Goal: Check status: Check status

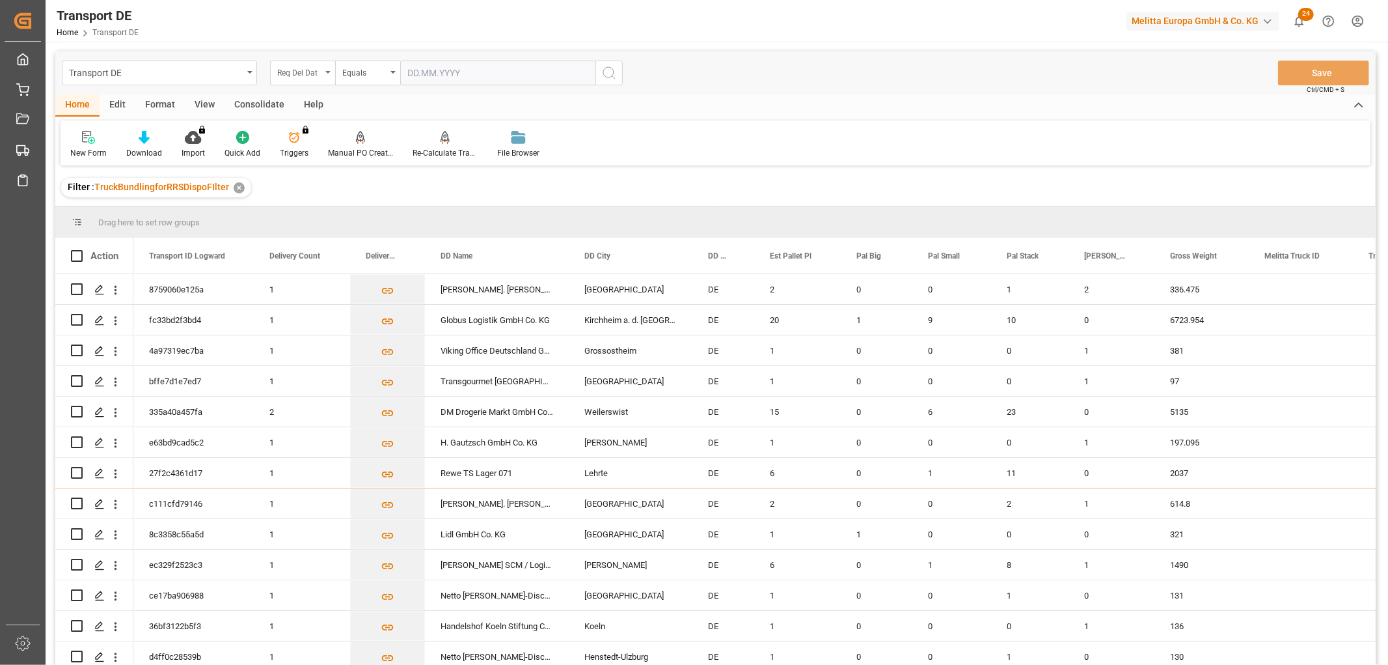
click at [296, 69] on div "Req Del Dat" at bounding box center [299, 71] width 44 height 15
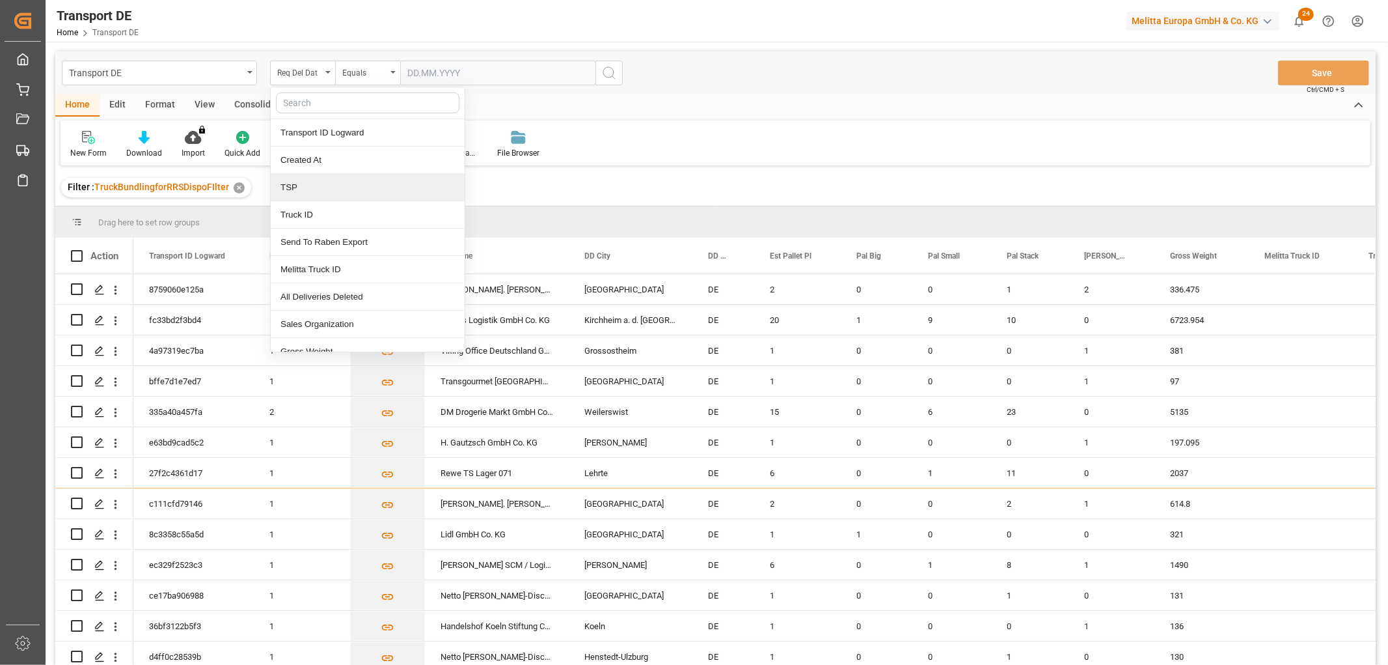
click at [312, 190] on div "TSP" at bounding box center [368, 187] width 194 height 27
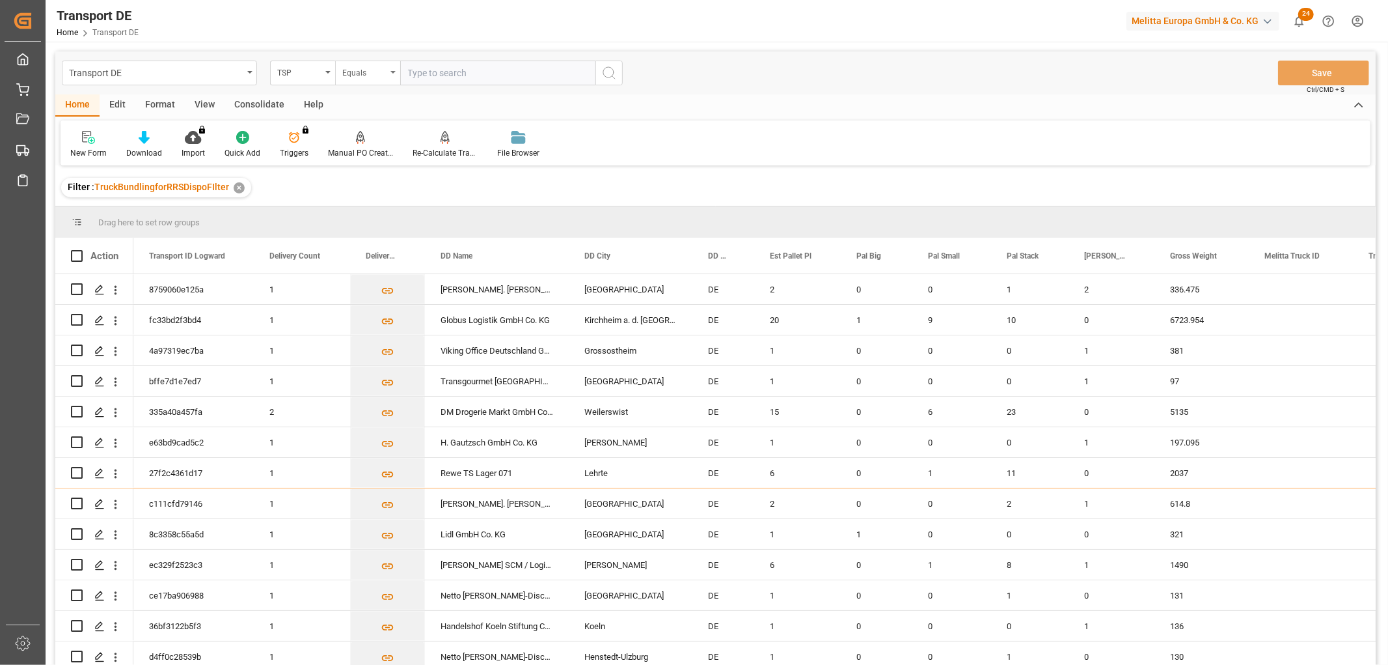
click at [353, 73] on div "Equals" at bounding box center [364, 71] width 44 height 15
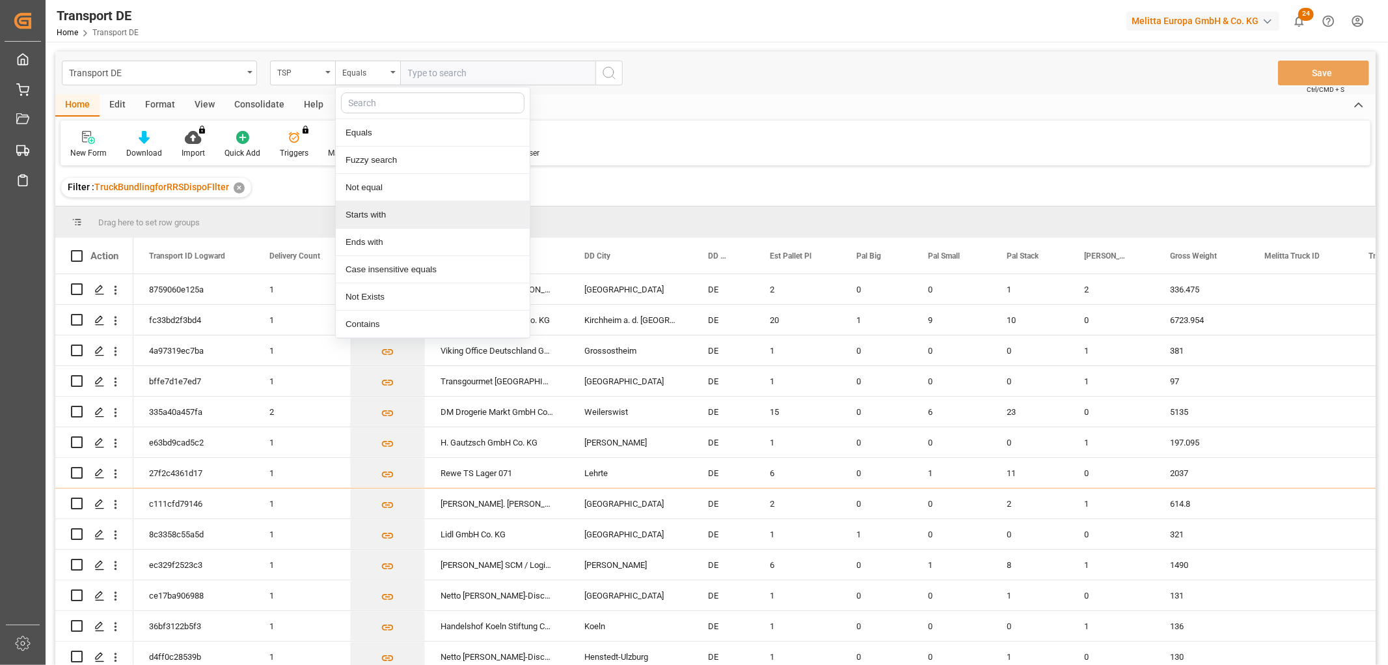
click at [374, 218] on div "Starts with" at bounding box center [433, 214] width 194 height 27
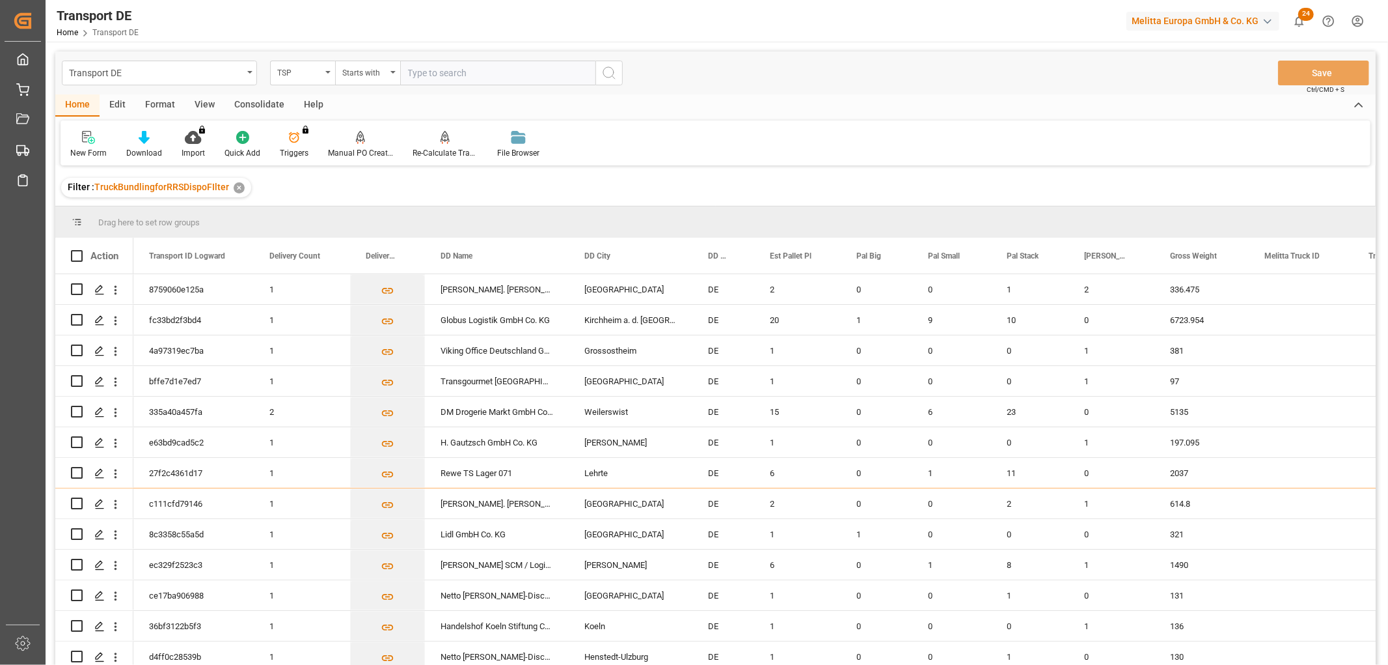
click at [417, 68] on input "text" at bounding box center [497, 73] width 195 height 25
type input "[PERSON_NAME]"
click at [607, 76] on icon "search button" at bounding box center [609, 73] width 16 height 16
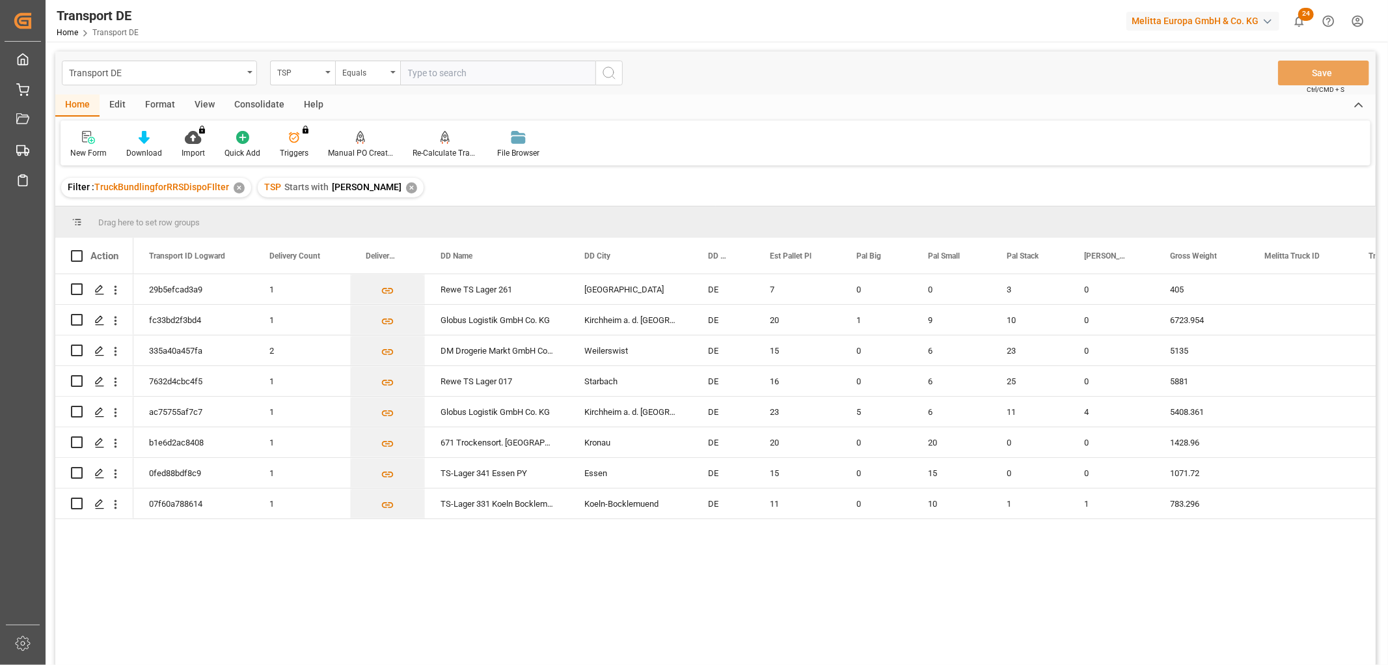
click at [255, 106] on div "Consolidate" at bounding box center [260, 105] width 70 height 22
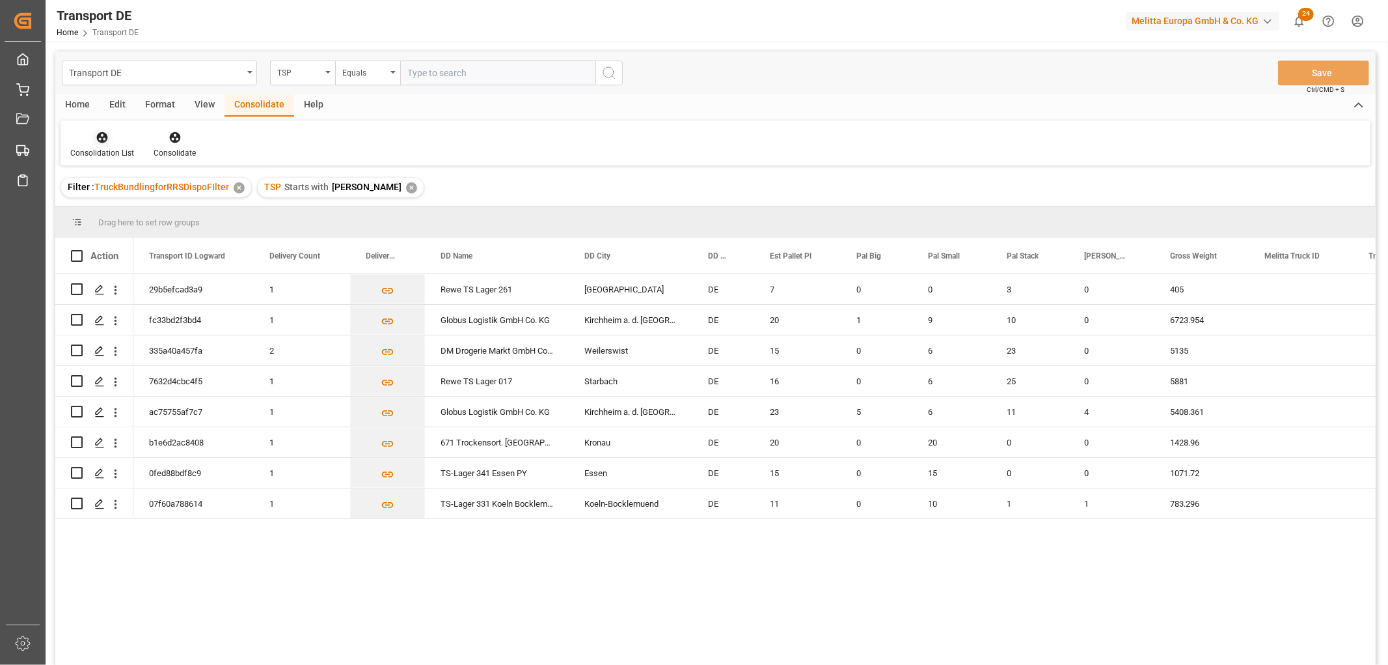
click at [96, 143] on icon at bounding box center [102, 137] width 13 height 13
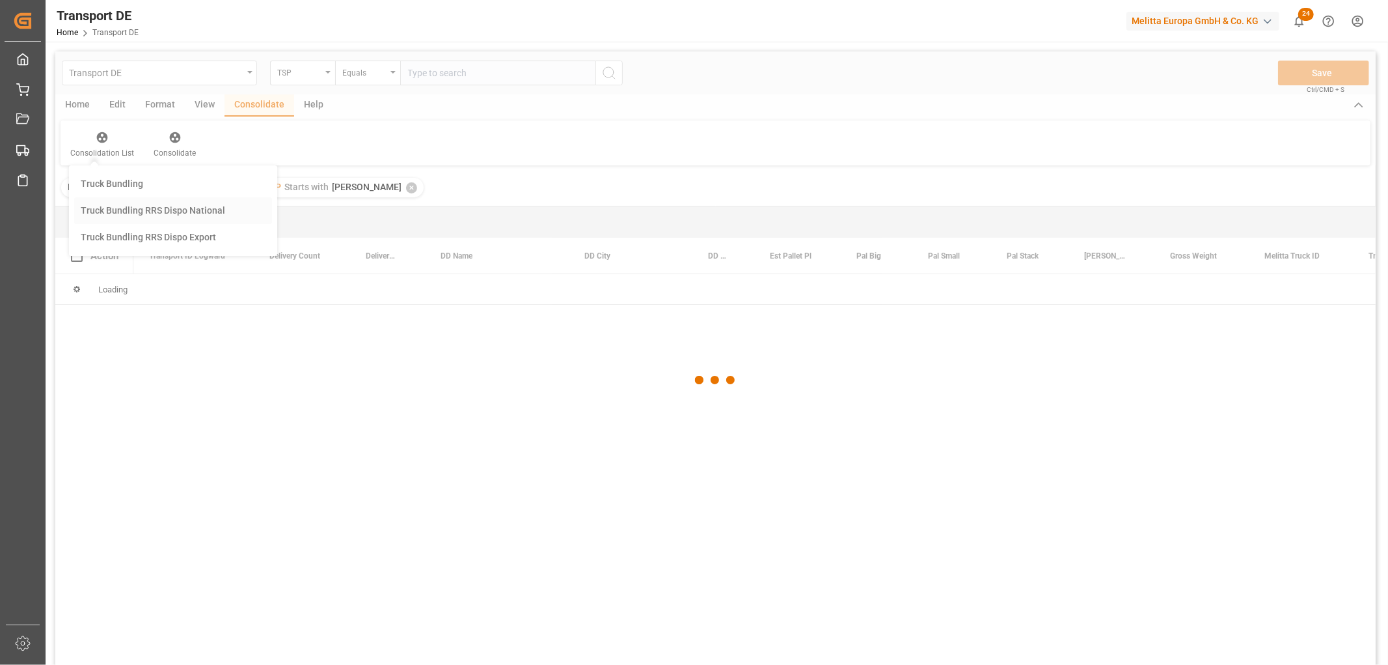
click at [112, 209] on div "Transport DE TSP Equals Save Ctrl/CMD + S Home Edit Format View Consolidate Hel…" at bounding box center [715, 375] width 1321 height 648
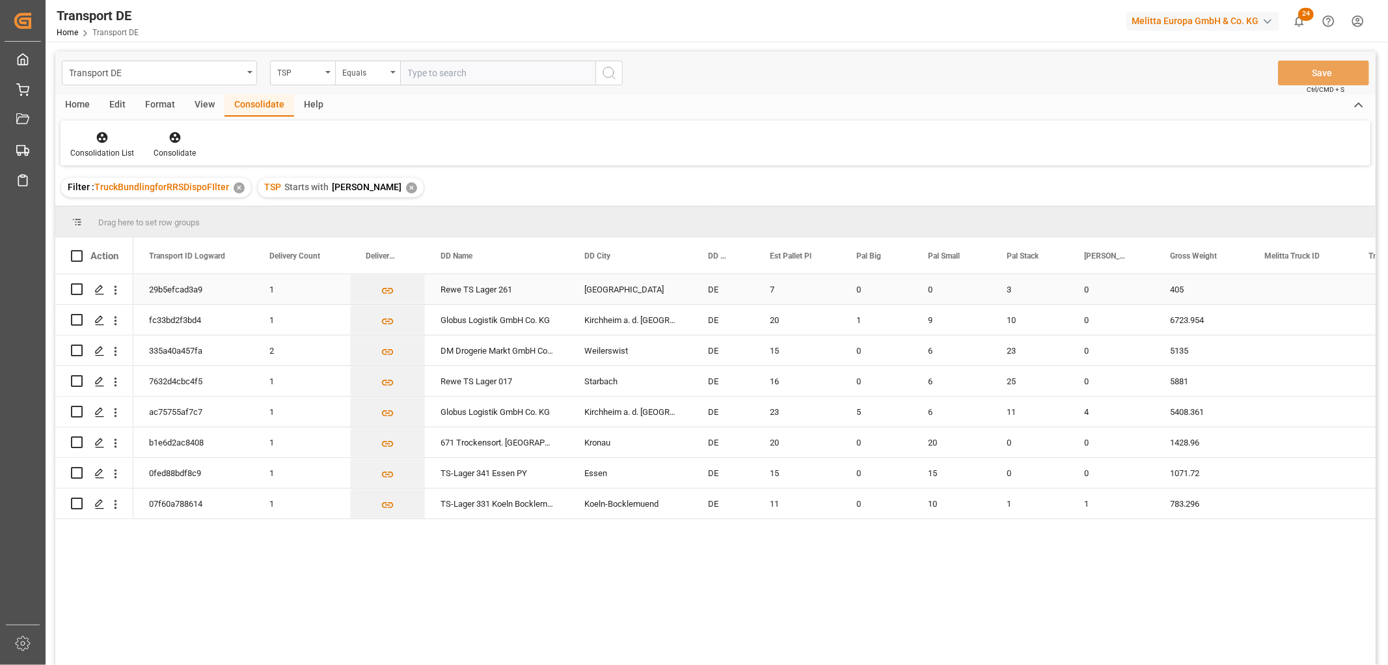
click at [76, 290] on input "Press Space to toggle row selection (unchecked)" at bounding box center [77, 289] width 12 height 12
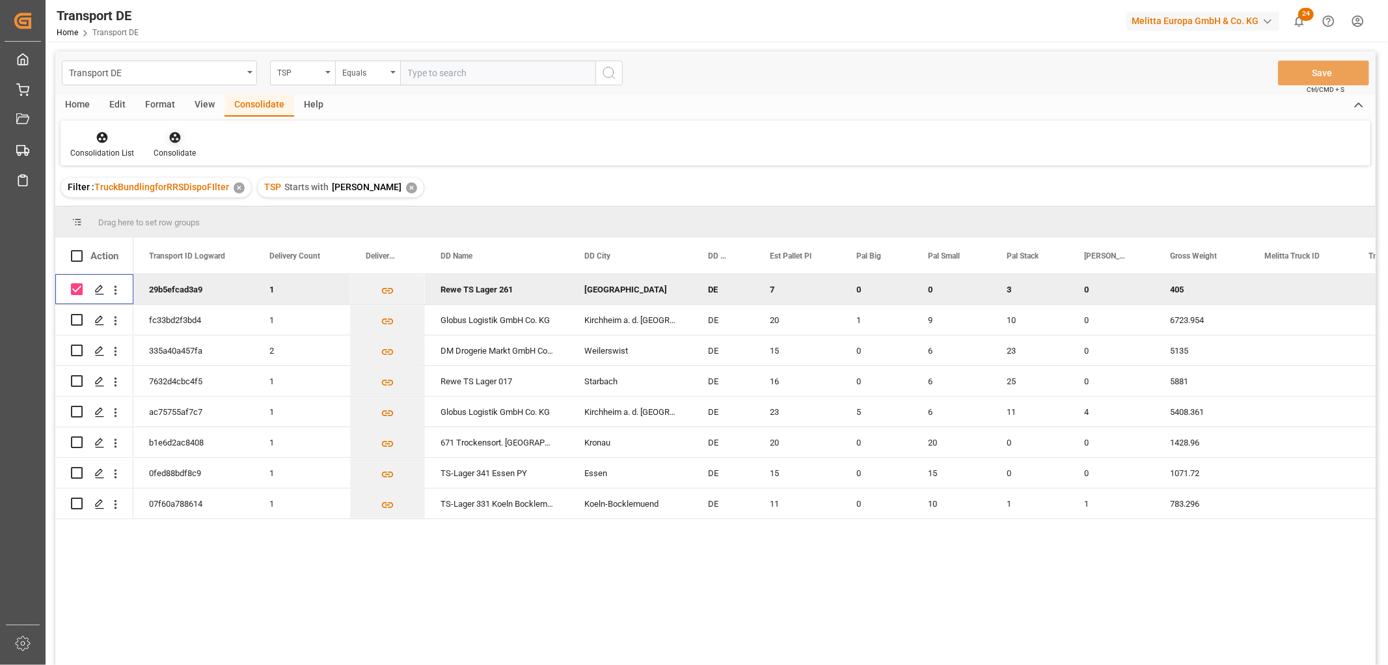
click at [174, 137] on icon at bounding box center [174, 137] width 11 height 11
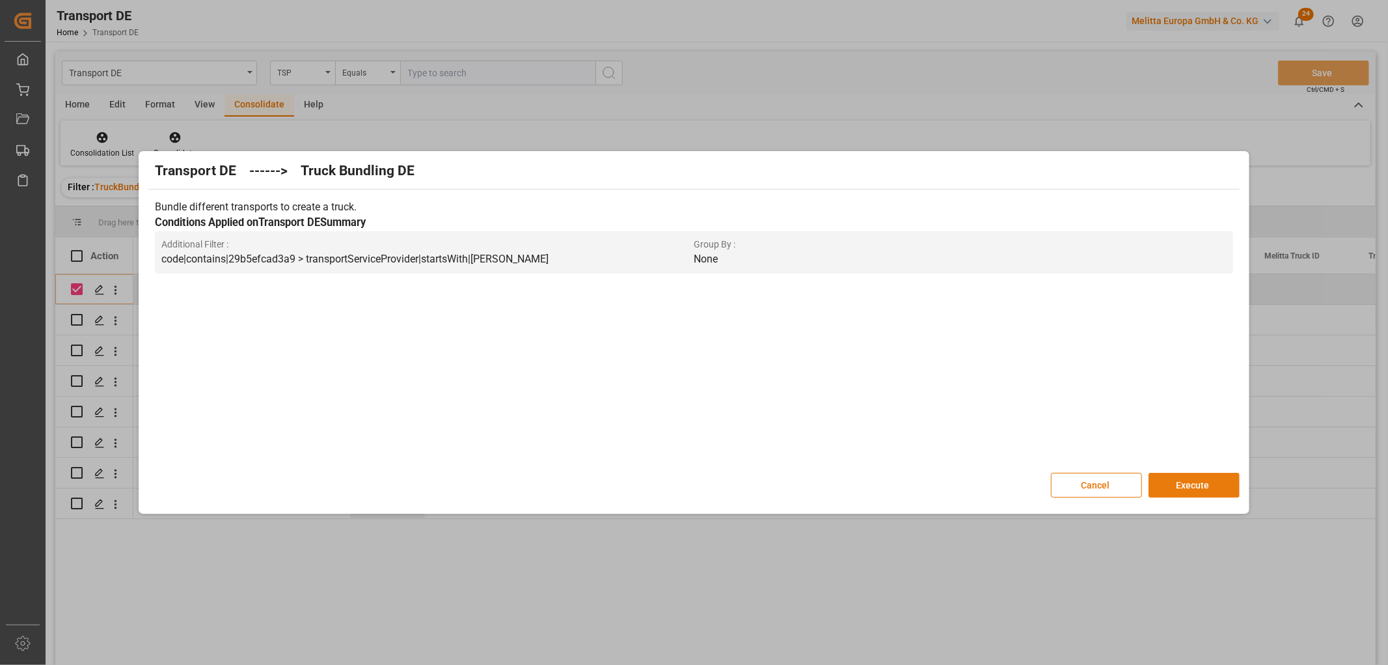
click at [1205, 486] on button "Execute" at bounding box center [1194, 485] width 91 height 25
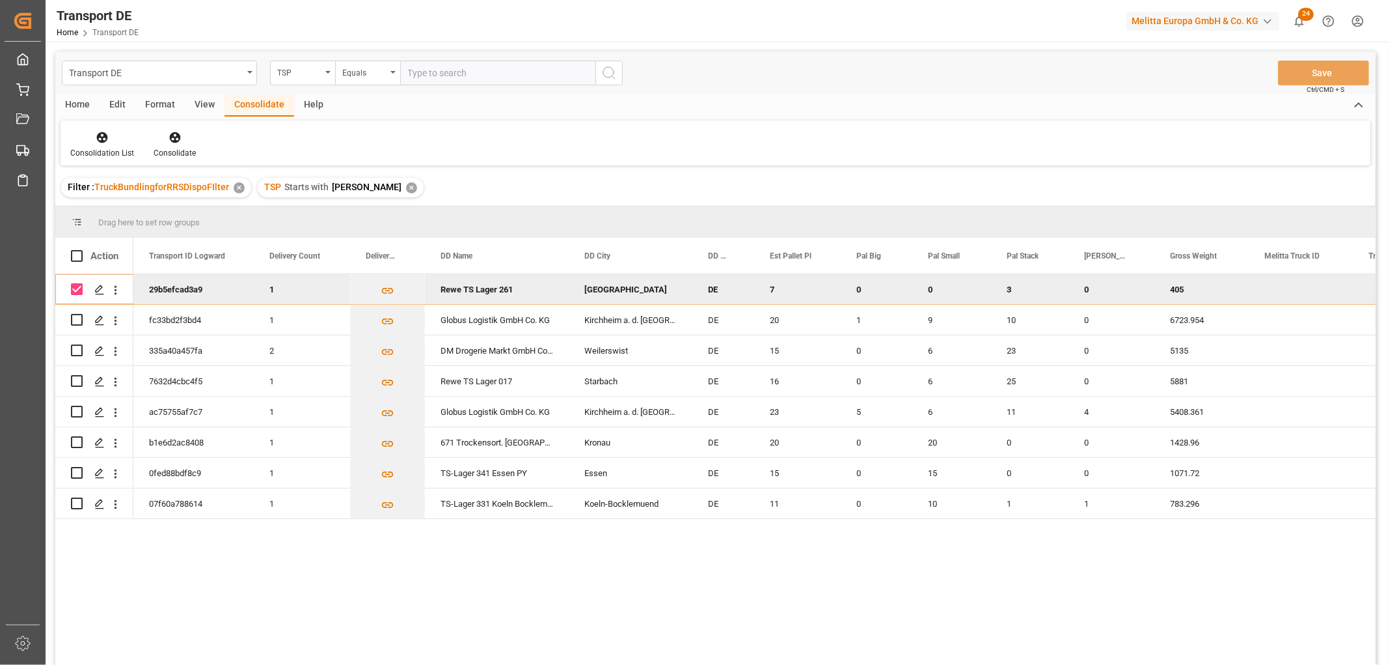
click at [73, 289] on input "Press Space to toggle row selection (checked)" at bounding box center [77, 289] width 12 height 12
checkbox input "false"
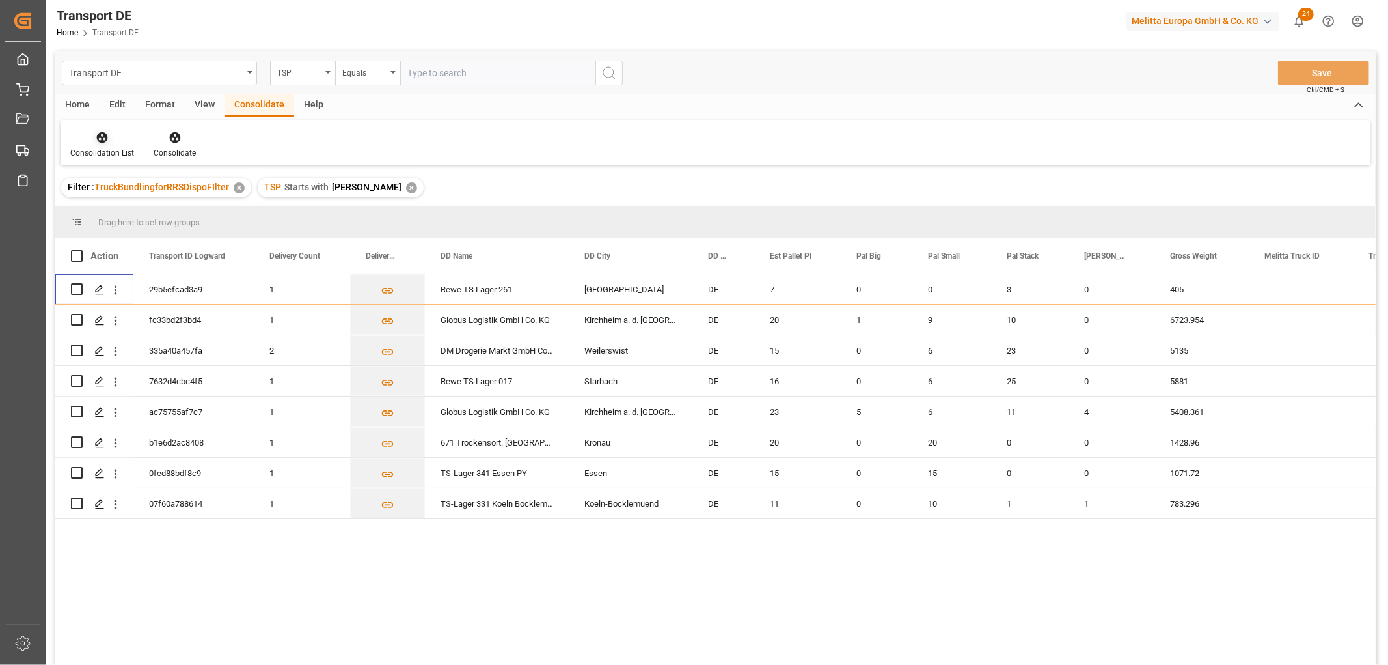
click at [94, 138] on div at bounding box center [102, 137] width 64 height 14
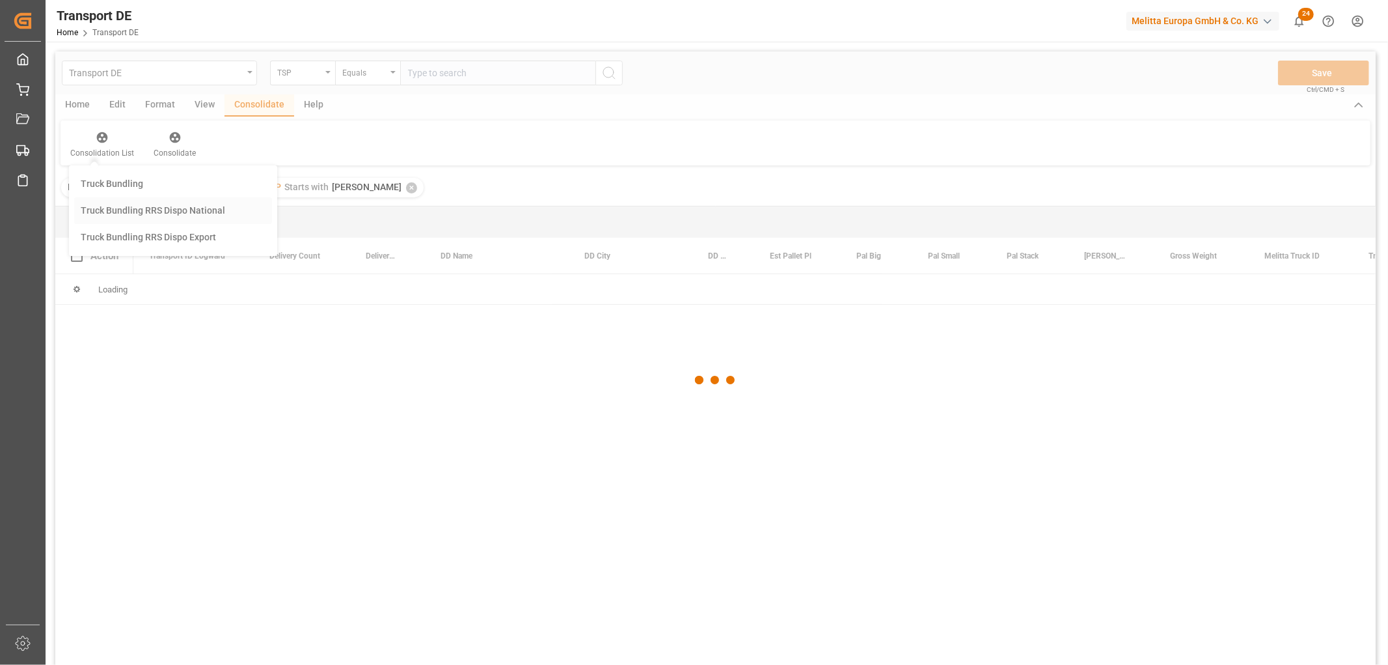
click at [105, 209] on div "Transport DE TSP Equals Save Ctrl/CMD + S Home Edit Format View Consolidate Hel…" at bounding box center [715, 375] width 1321 height 648
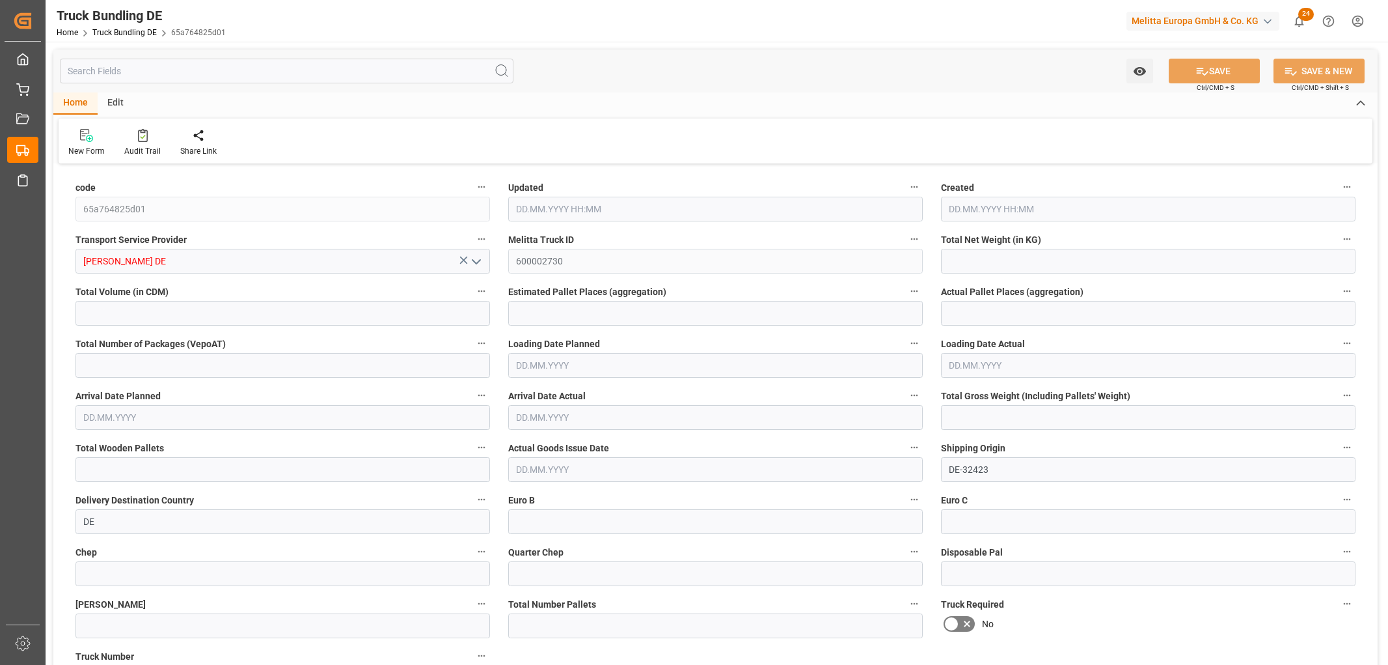
type input "227.52"
type input "2646.72"
type input "7"
type input "0"
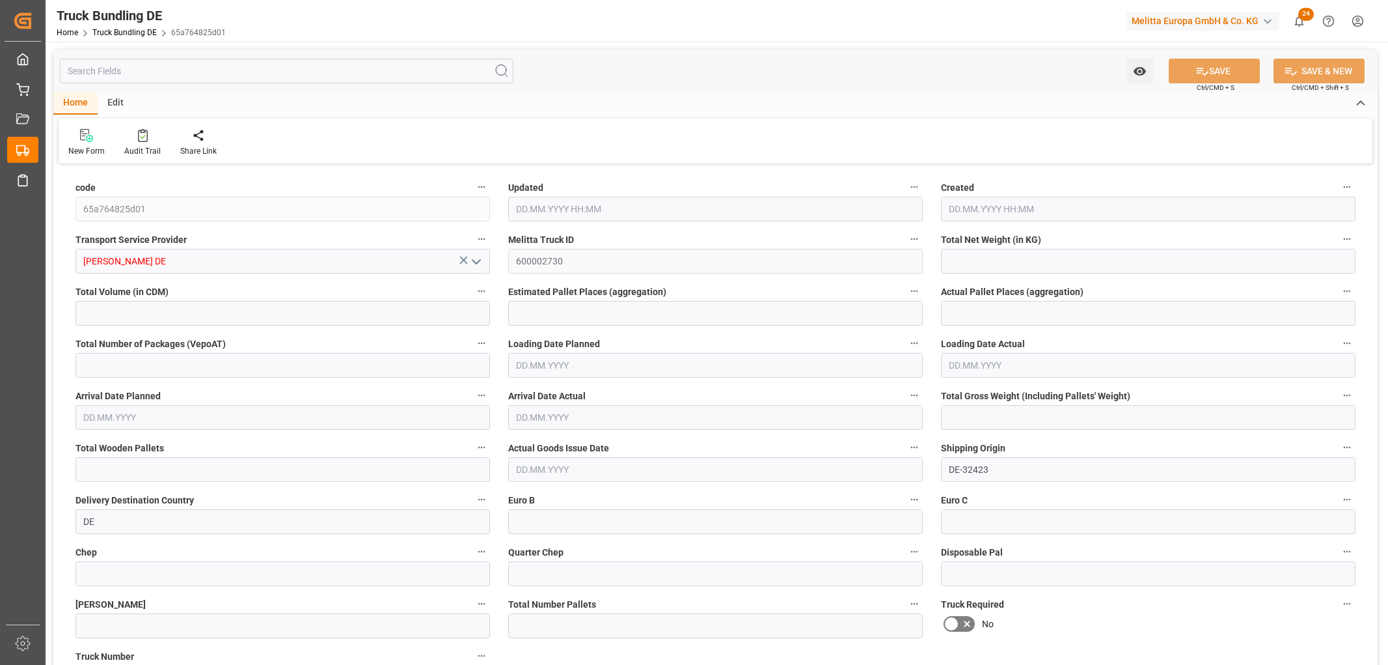
type input "405"
type input "3"
type input "0"
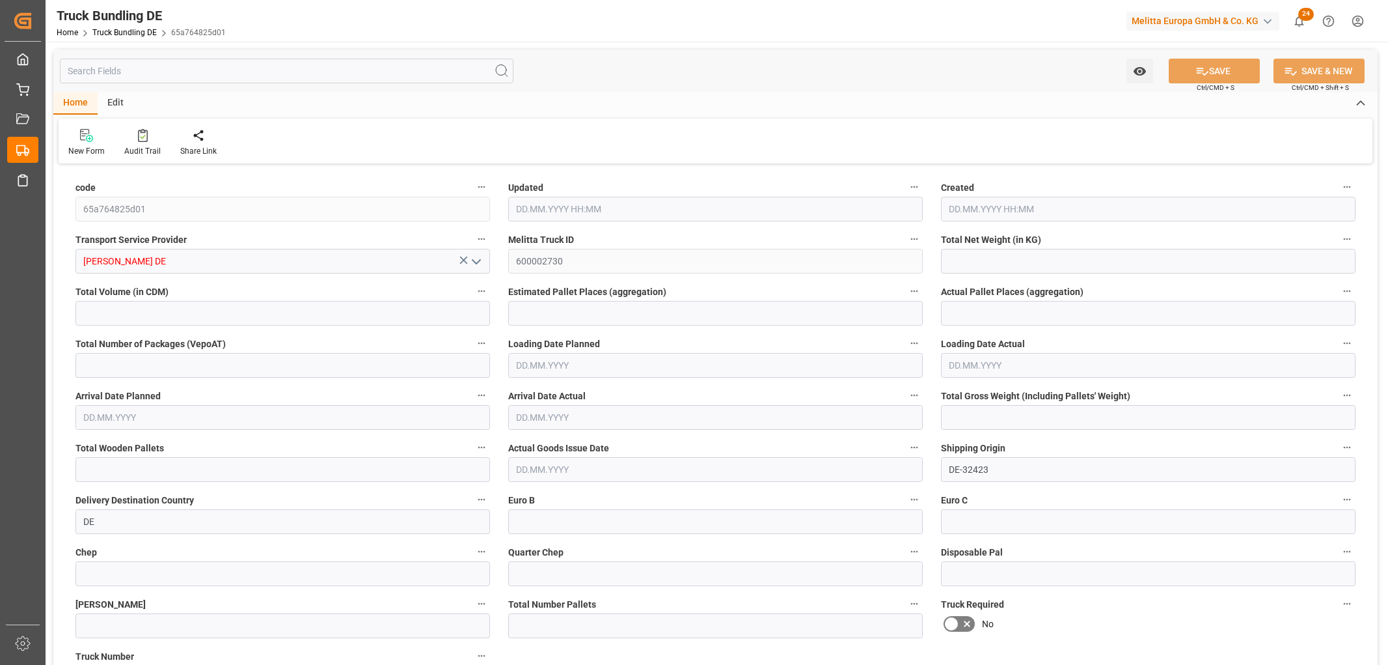
type input "0"
type input "18.09.2025 08:59"
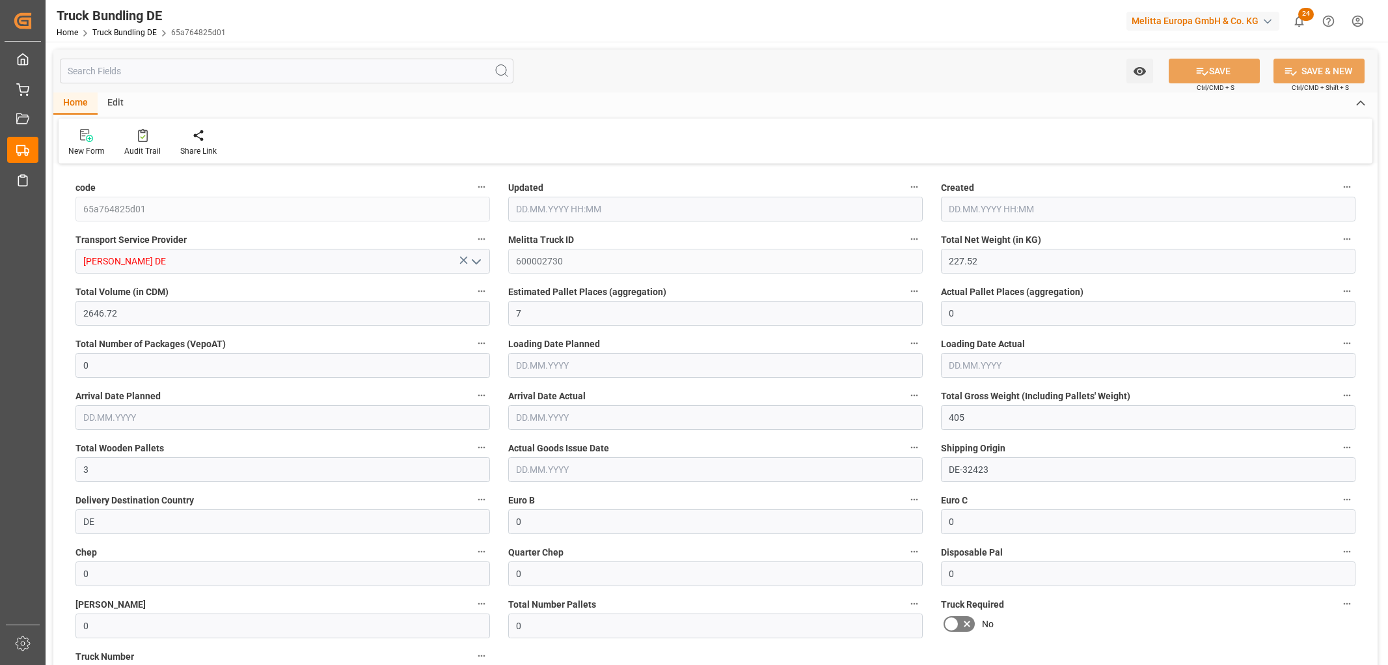
type input "18.09.2025 08:59"
type input "19.09.2025"
type input "23.09.2025"
type input "18.09.2025"
